Goal: Navigation & Orientation: Find specific page/section

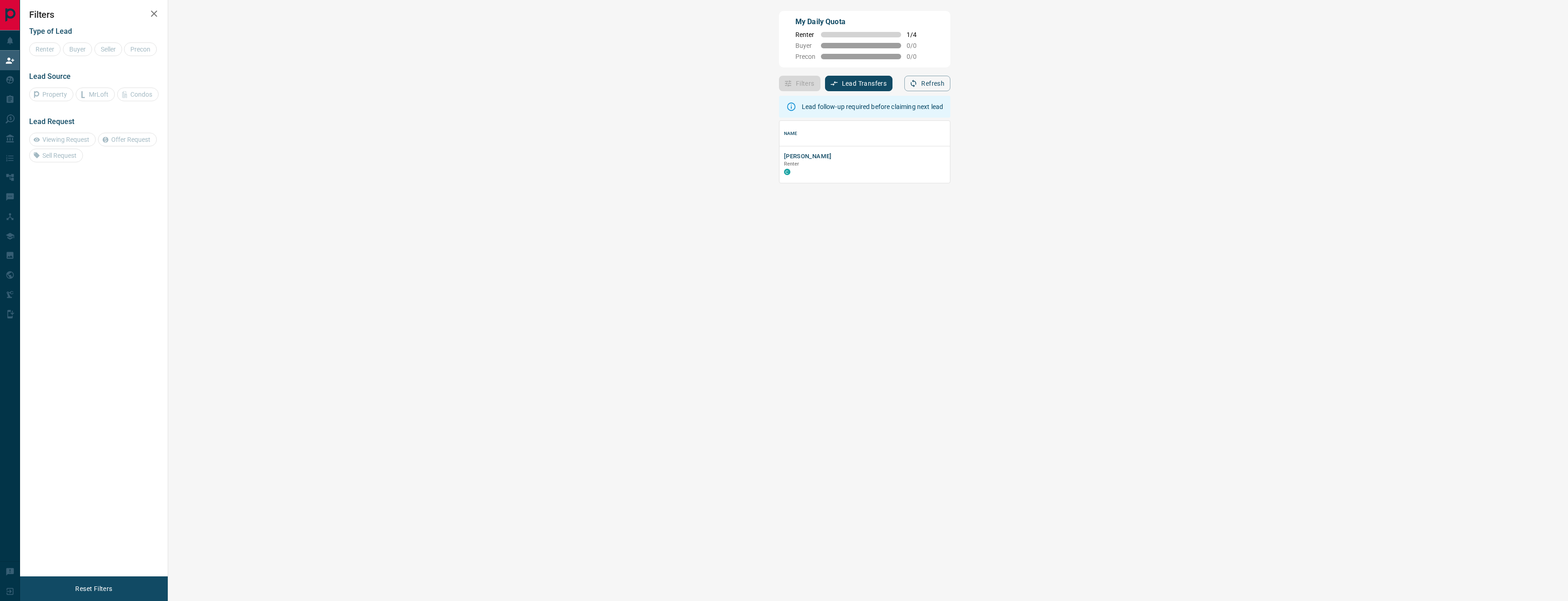
scroll to position [62, 1380]
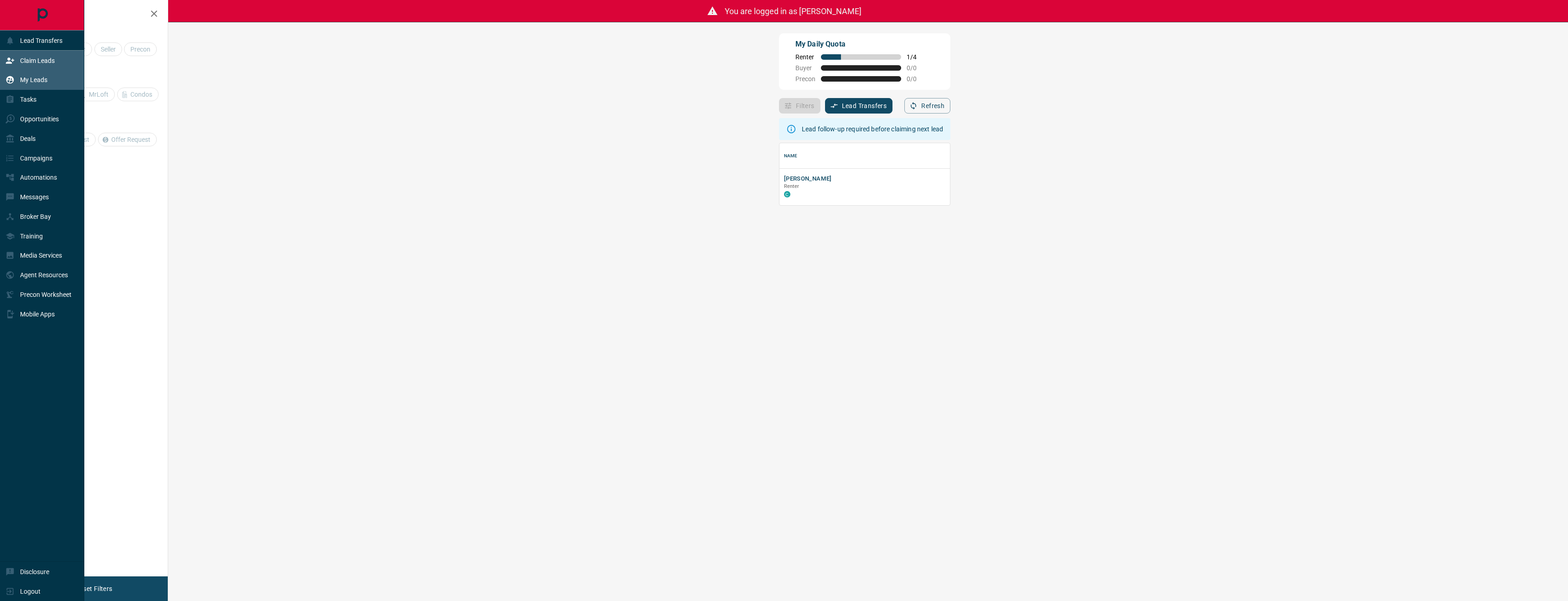
click at [43, 86] on div "My Leads" at bounding box center [26, 80] width 42 height 15
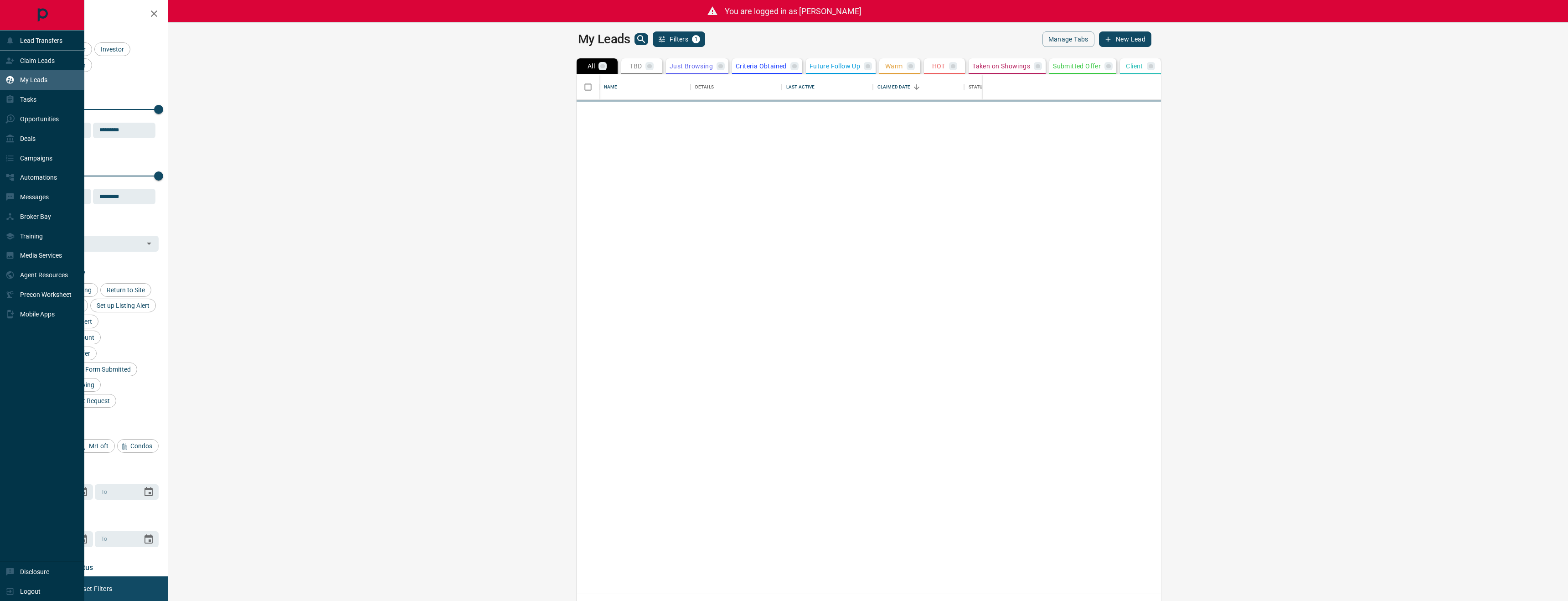
scroll to position [519, 1395]
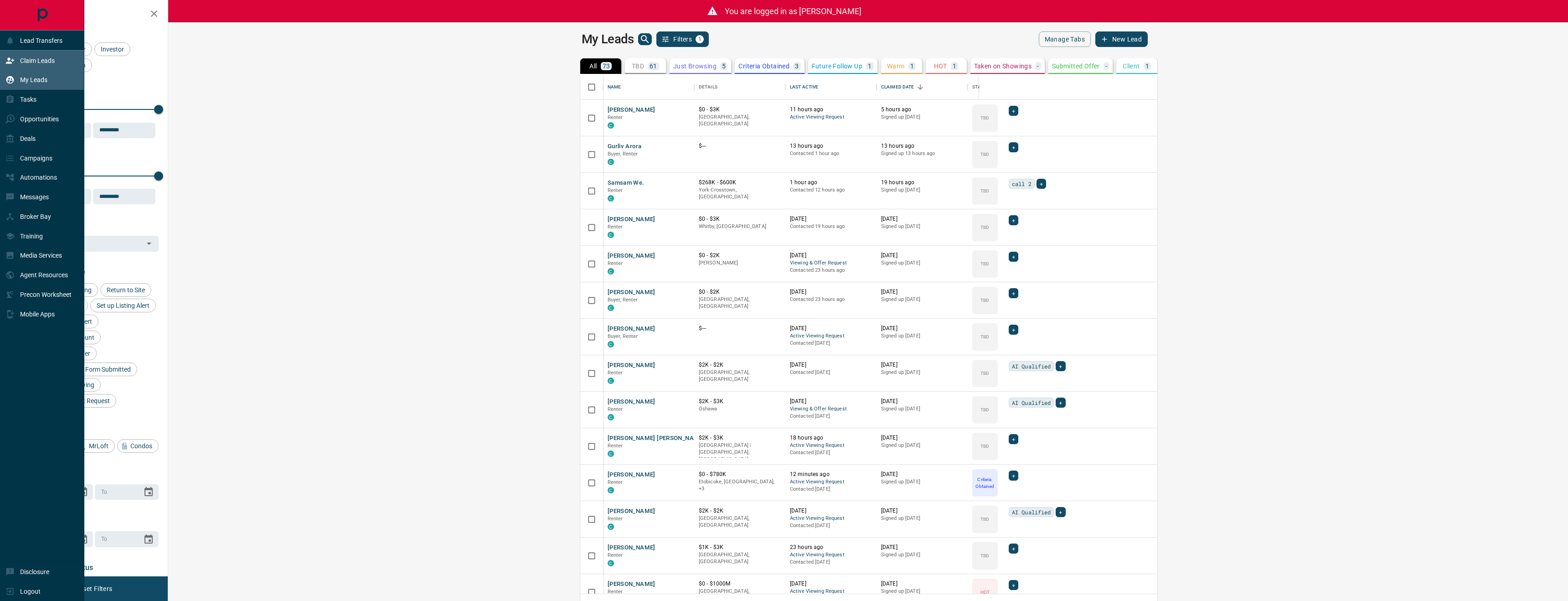
click at [36, 61] on p "Claim Leads" at bounding box center [37, 61] width 35 height 7
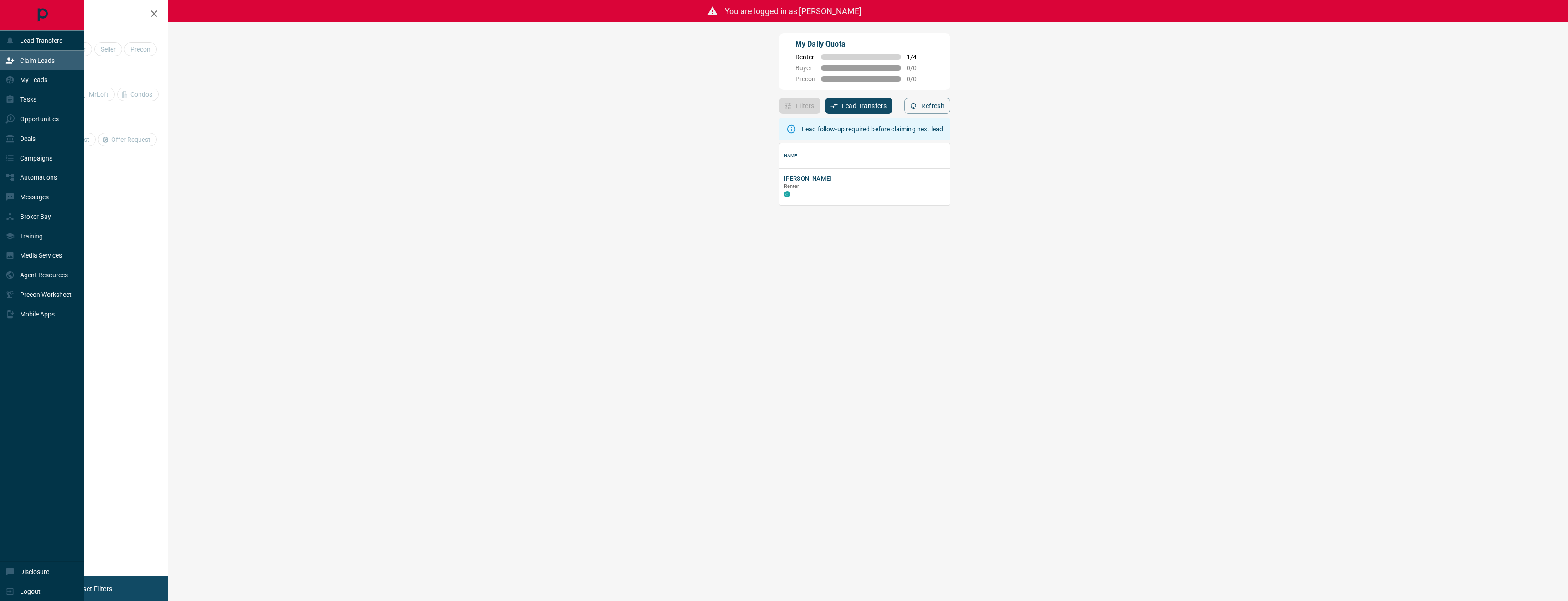
scroll to position [62, 1380]
click at [48, 133] on div "Deals" at bounding box center [42, 138] width 84 height 19
